Goal: Register for event/course

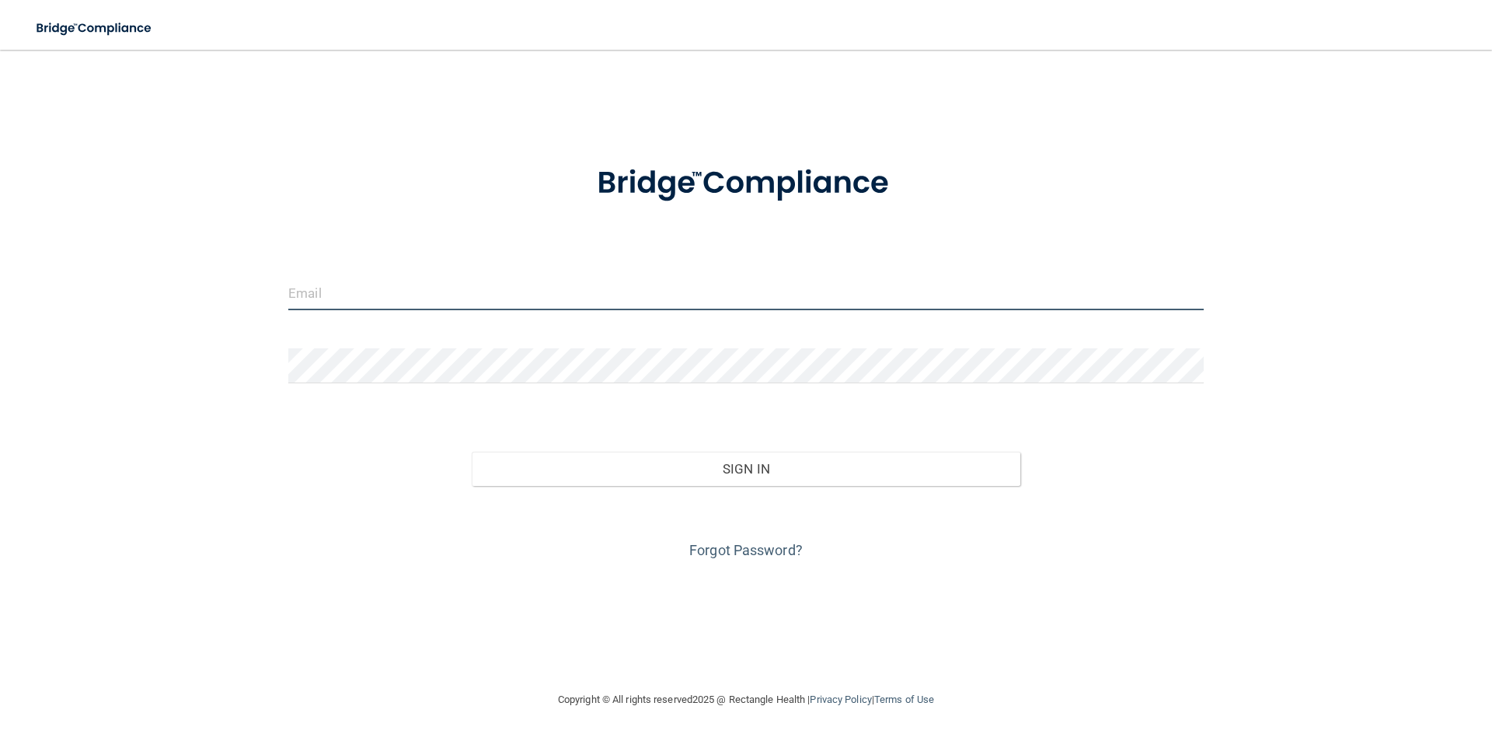
click at [352, 289] on input "email" at bounding box center [746, 292] width 916 height 35
type input "[EMAIL_ADDRESS][DOMAIN_NAME]"
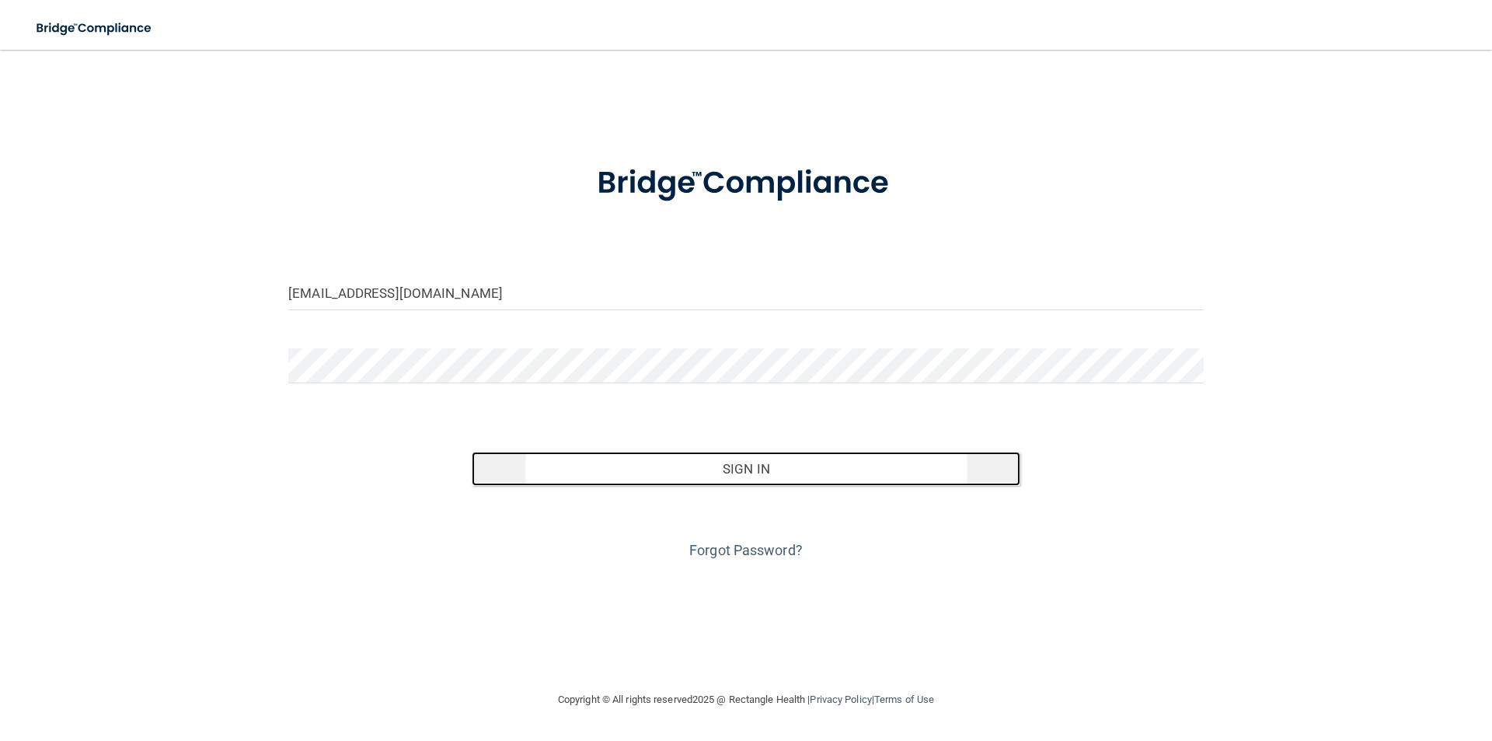
click at [741, 473] on button "Sign In" at bounding box center [747, 469] width 550 height 34
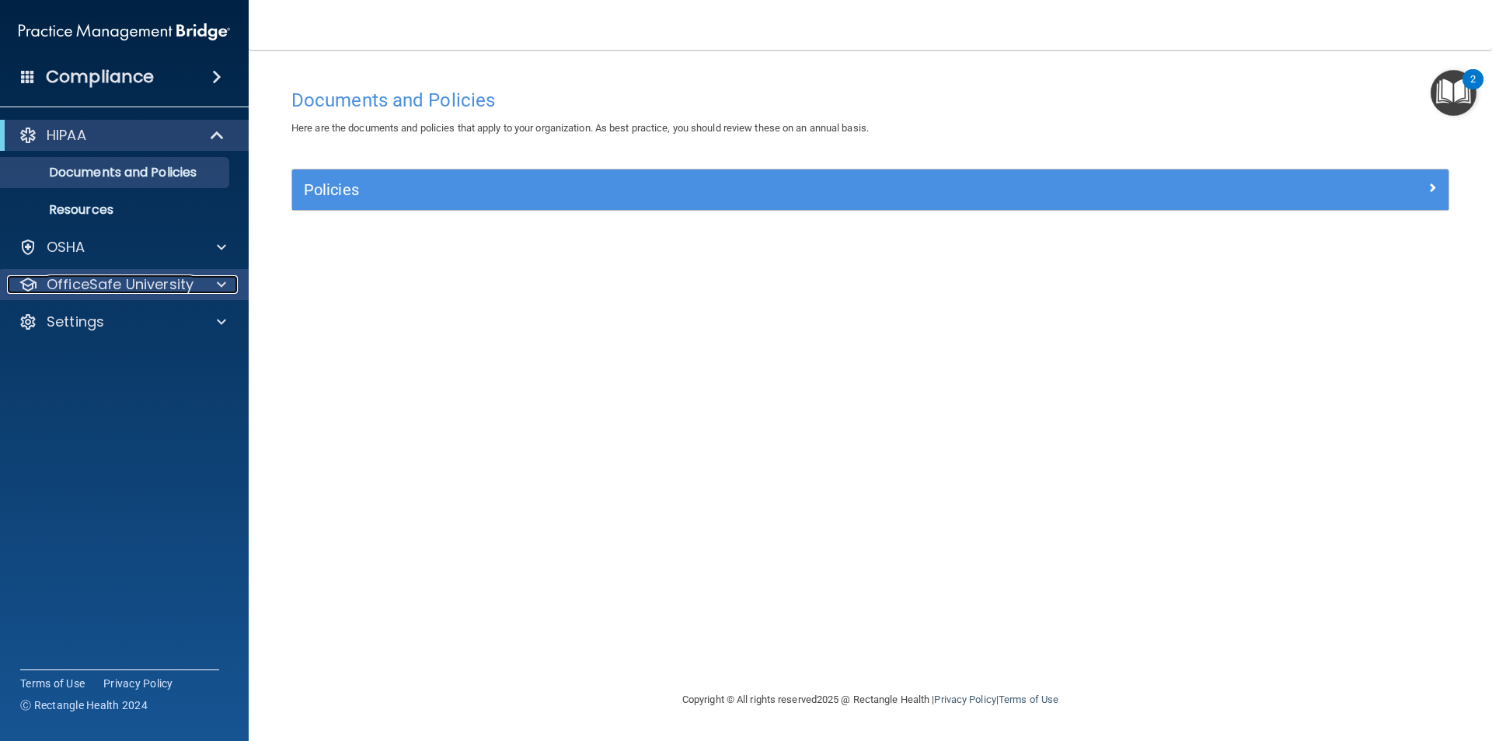
click at [218, 283] on span at bounding box center [221, 284] width 9 height 19
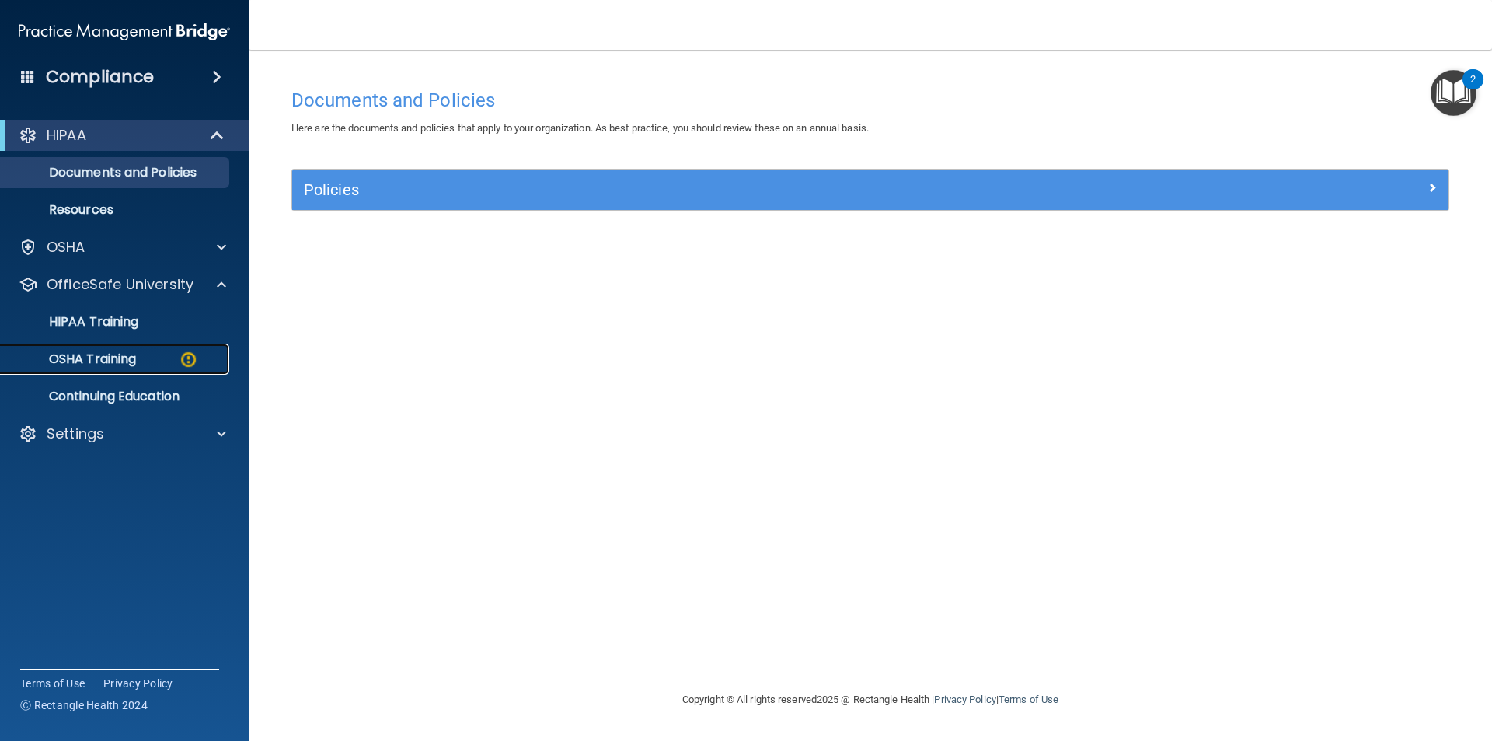
click at [184, 358] on img at bounding box center [188, 359] width 19 height 19
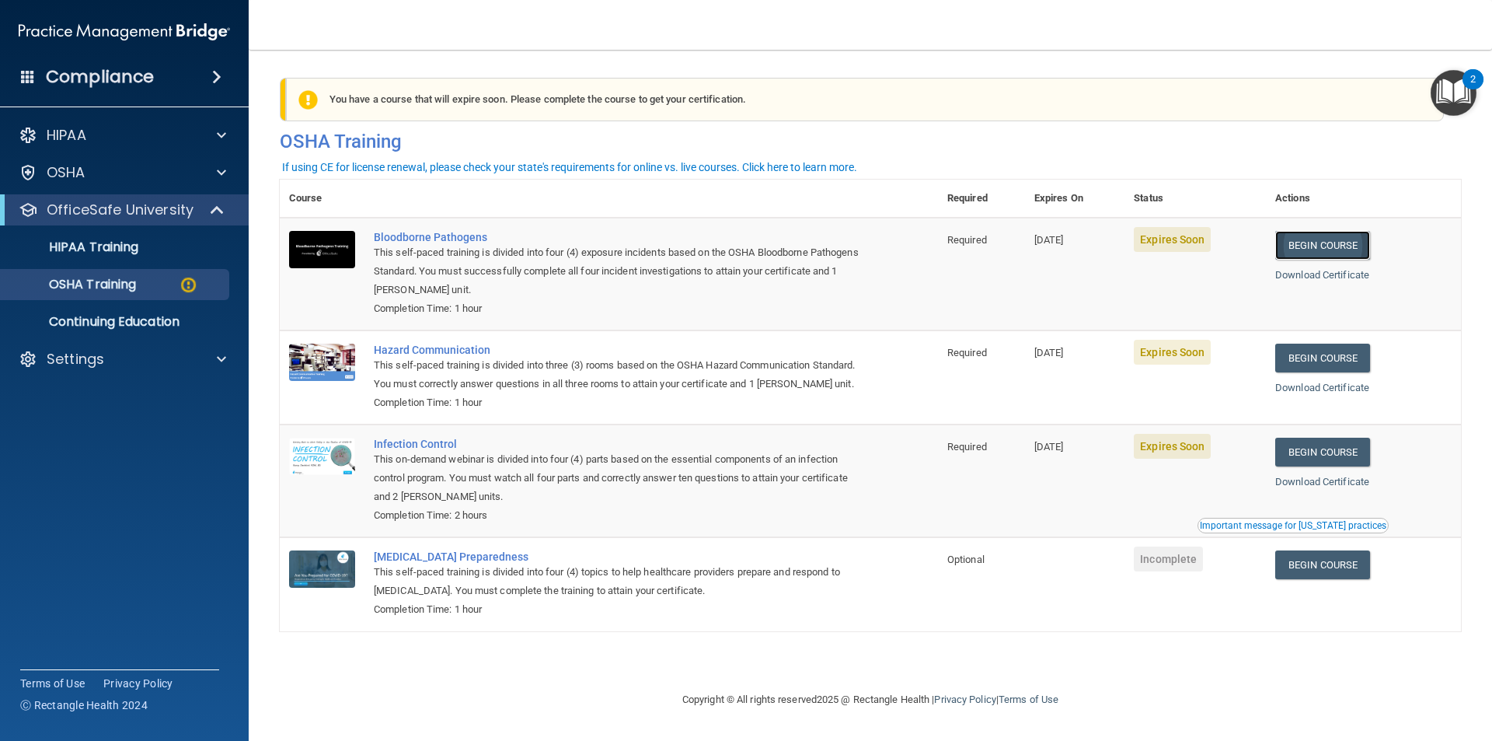
click at [1329, 250] on link "Begin Course" at bounding box center [1323, 245] width 95 height 29
